Goal: Navigation & Orientation: Go to known website

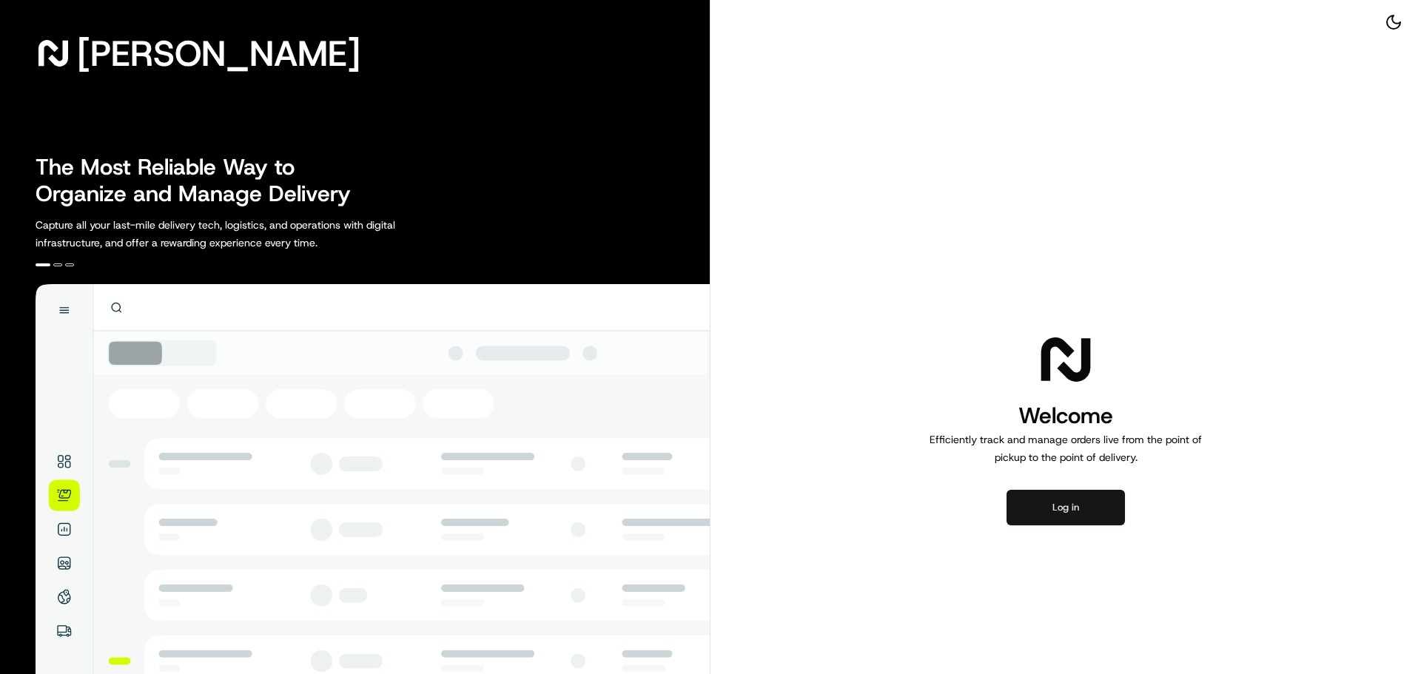
click at [1076, 514] on button "Log in" at bounding box center [1065, 508] width 118 height 36
